Goal: Register for event/course

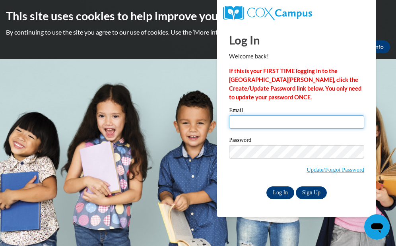
type input "bingnerj@fortschools.org"
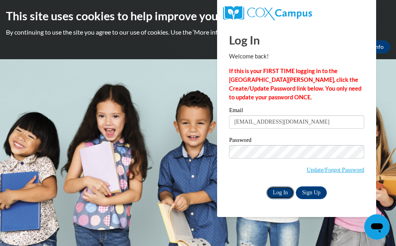
click at [287, 193] on input "Log In" at bounding box center [281, 193] width 28 height 13
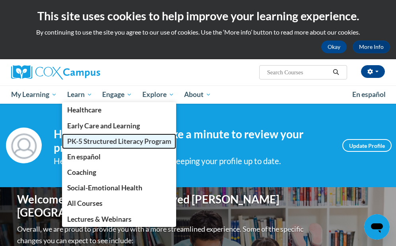
click at [95, 145] on span "PK-5 Structured Literacy Program" at bounding box center [119, 141] width 104 height 8
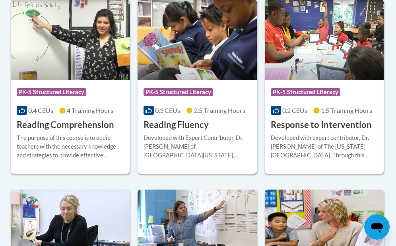
scroll to position [782, 0]
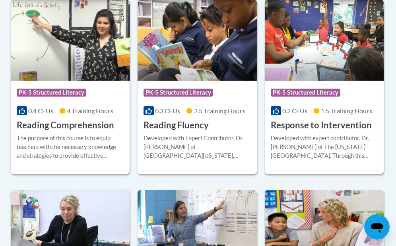
click at [341, 56] on img at bounding box center [324, 40] width 119 height 81
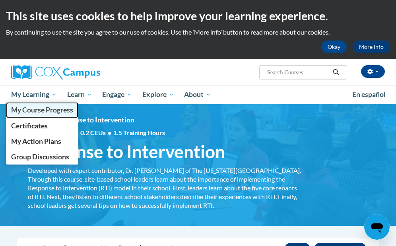
click at [36, 114] on link "My Course Progress" at bounding box center [42, 110] width 72 height 16
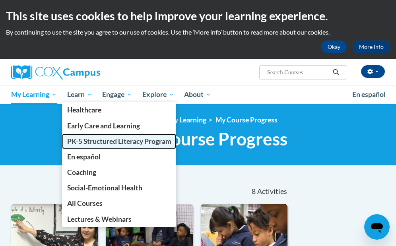
click at [95, 147] on link "PK-5 Structured Literacy Program" at bounding box center [119, 142] width 115 height 16
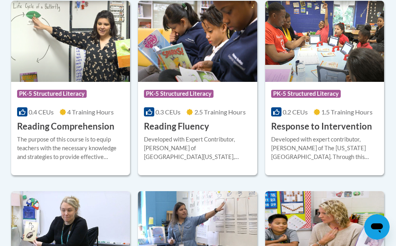
scroll to position [781, 0]
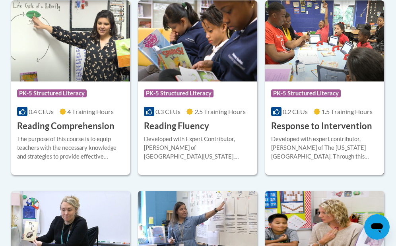
click at [299, 72] on img at bounding box center [324, 40] width 119 height 81
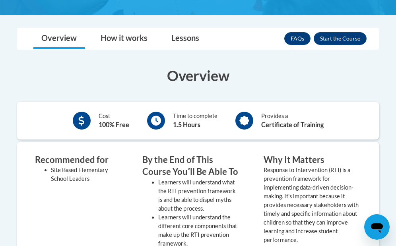
scroll to position [172, 0]
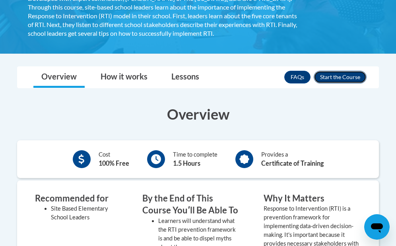
click at [334, 75] on button "Enroll" at bounding box center [340, 77] width 53 height 13
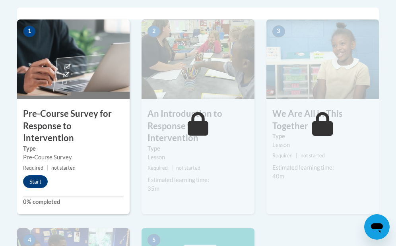
scroll to position [259, 0]
click at [39, 176] on button "Start" at bounding box center [35, 182] width 25 height 13
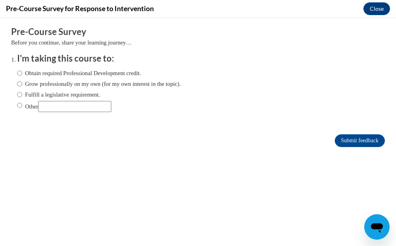
scroll to position [0, 0]
click at [19, 95] on input "Fulfill a legislative requirement." at bounding box center [19, 94] width 5 height 9
radio input "true"
click at [353, 146] on input "Submit feedback" at bounding box center [360, 140] width 50 height 13
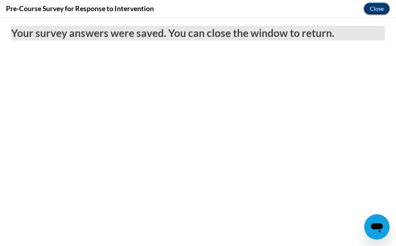
click at [381, 8] on button "Close" at bounding box center [377, 8] width 27 height 13
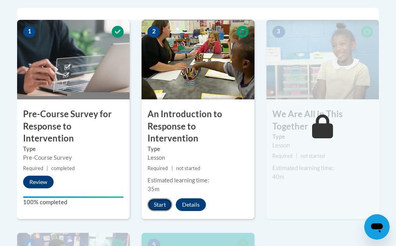
click at [164, 199] on button "Start" at bounding box center [160, 205] width 25 height 13
